Goal: Find specific page/section: Find specific page/section

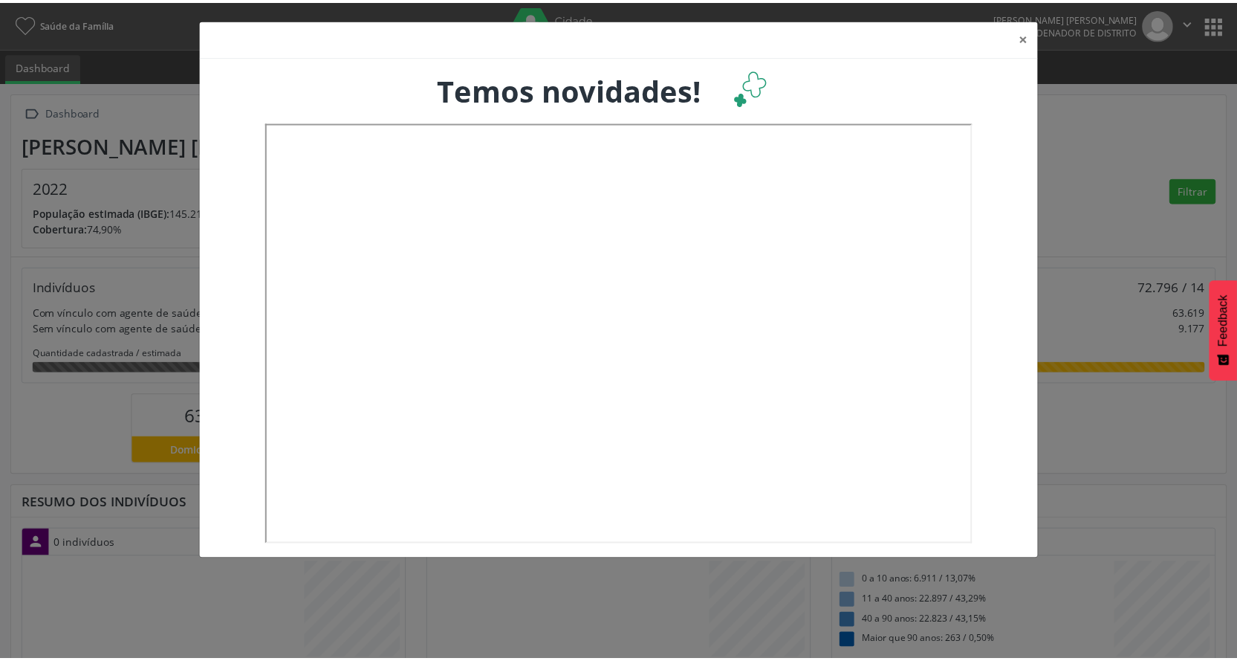
scroll to position [247, 409]
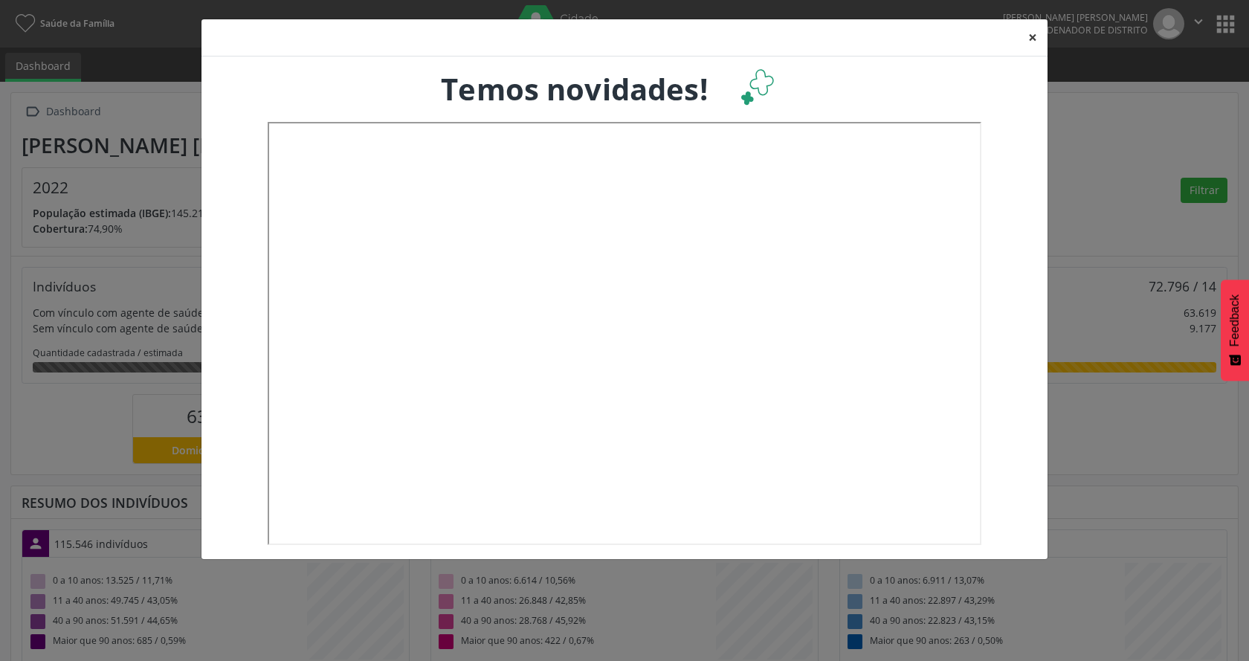
click at [1032, 39] on button "×" at bounding box center [1032, 37] width 30 height 36
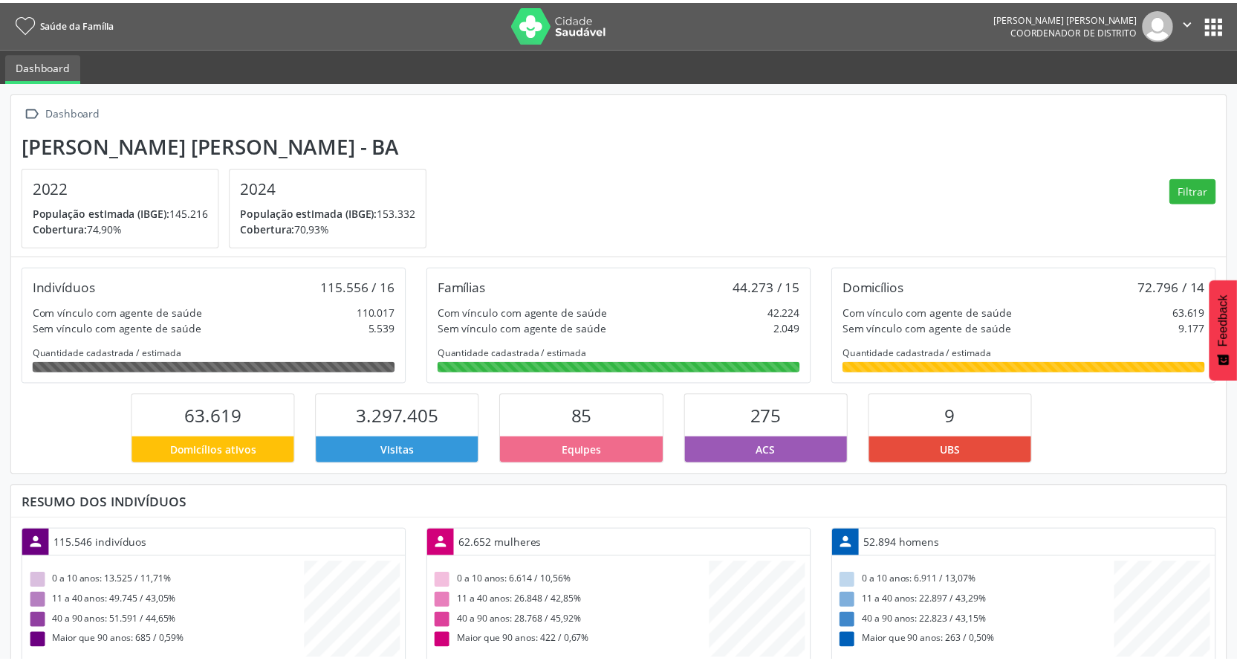
scroll to position [742966, 742808]
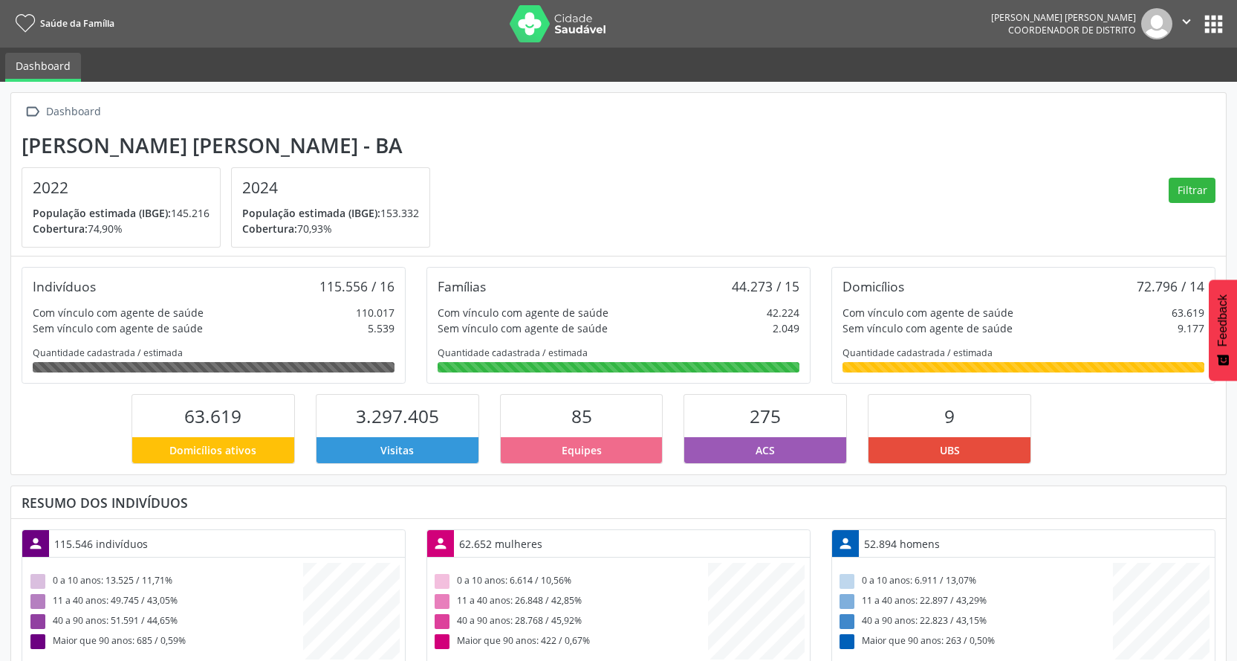
click at [1211, 27] on button "apps" at bounding box center [1214, 24] width 26 height 26
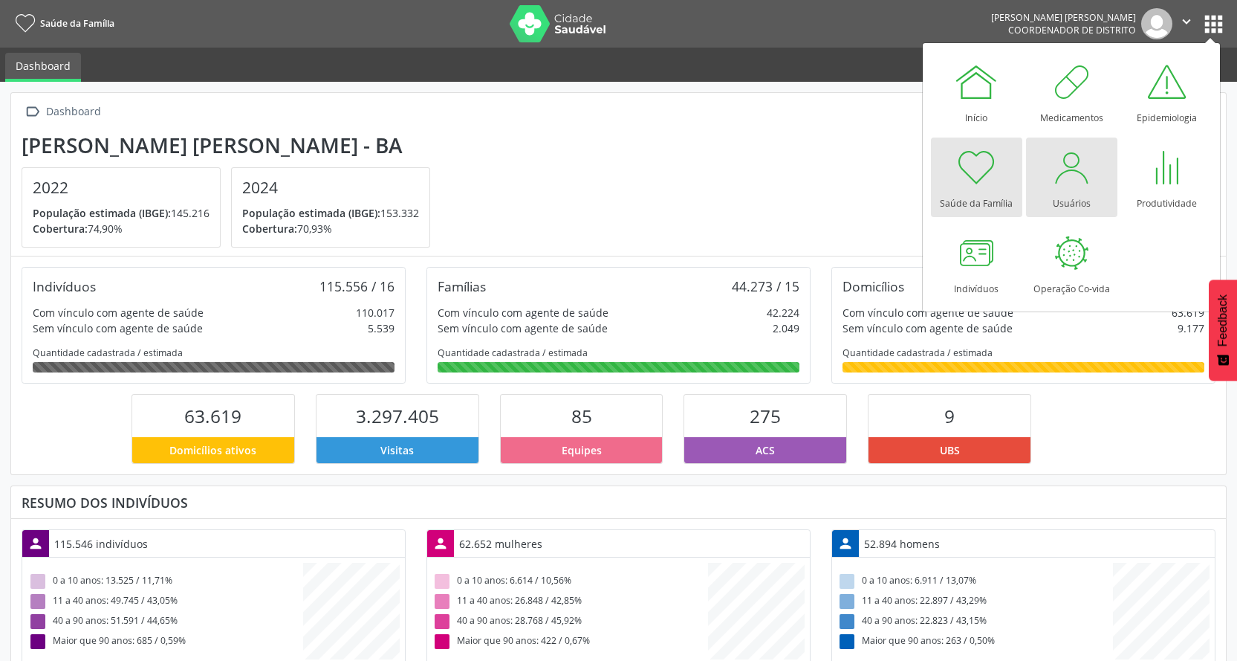
click at [1078, 182] on div at bounding box center [1071, 167] width 45 height 45
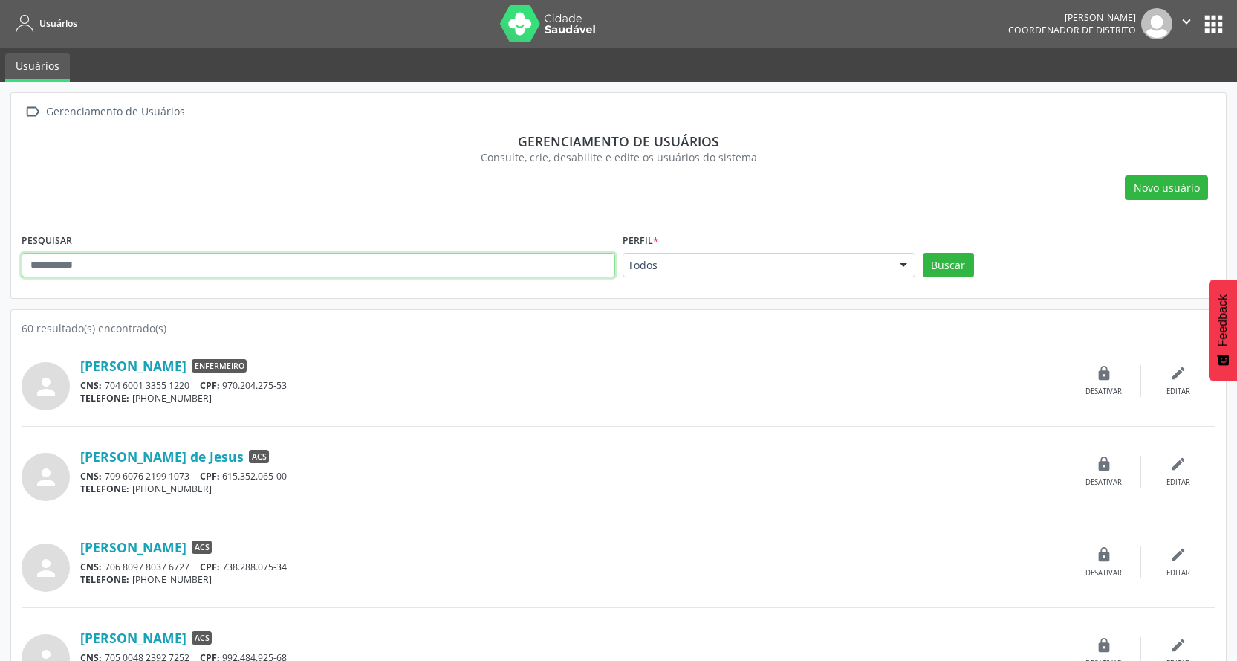
click at [114, 265] on input "text" at bounding box center [319, 265] width 594 height 25
type input "*****"
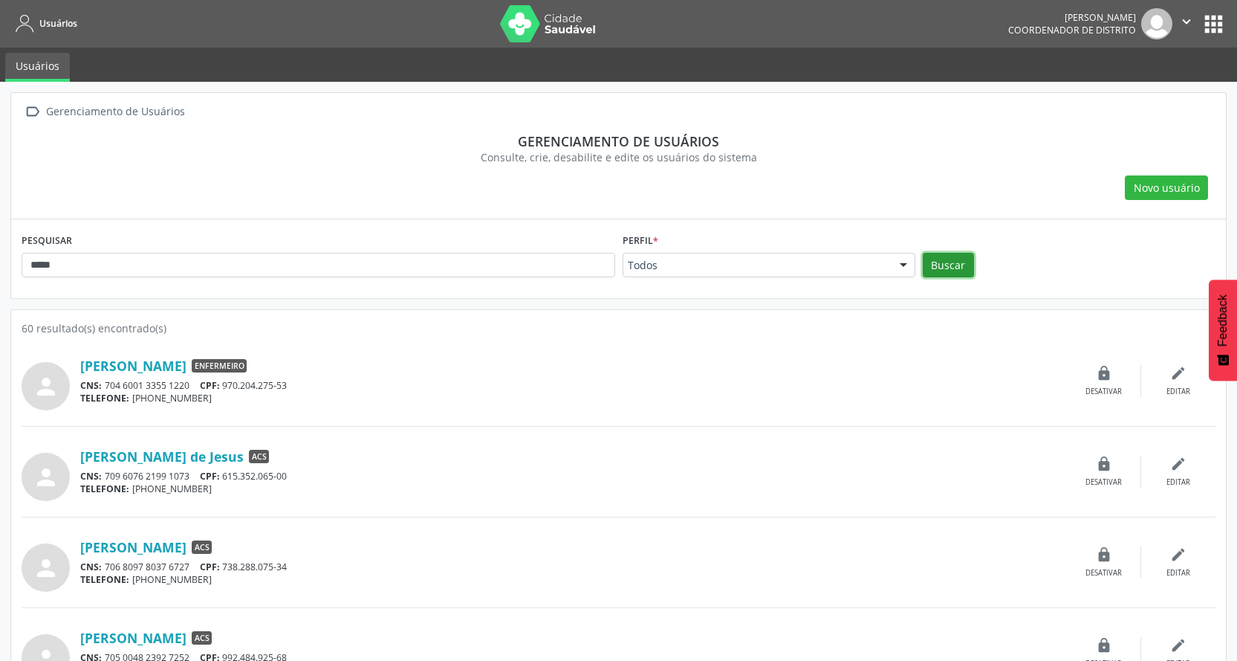
click at [952, 266] on button "Buscar" at bounding box center [948, 265] width 51 height 25
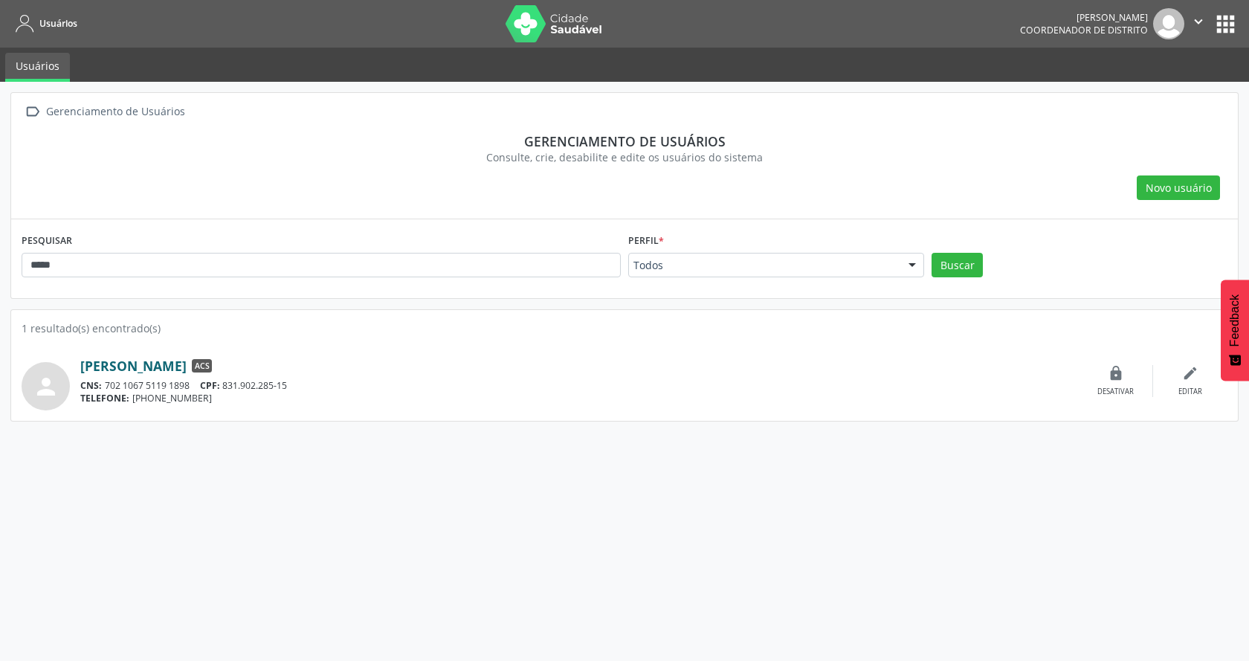
click at [166, 360] on link "[PERSON_NAME]" at bounding box center [133, 365] width 106 height 16
click at [181, 363] on link "[PERSON_NAME]" at bounding box center [133, 365] width 106 height 16
click at [1194, 23] on icon "" at bounding box center [1198, 21] width 16 height 16
click at [1136, 91] on link "Sair" at bounding box center [1160, 90] width 103 height 21
